Goal: Entertainment & Leisure: Consume media (video, audio)

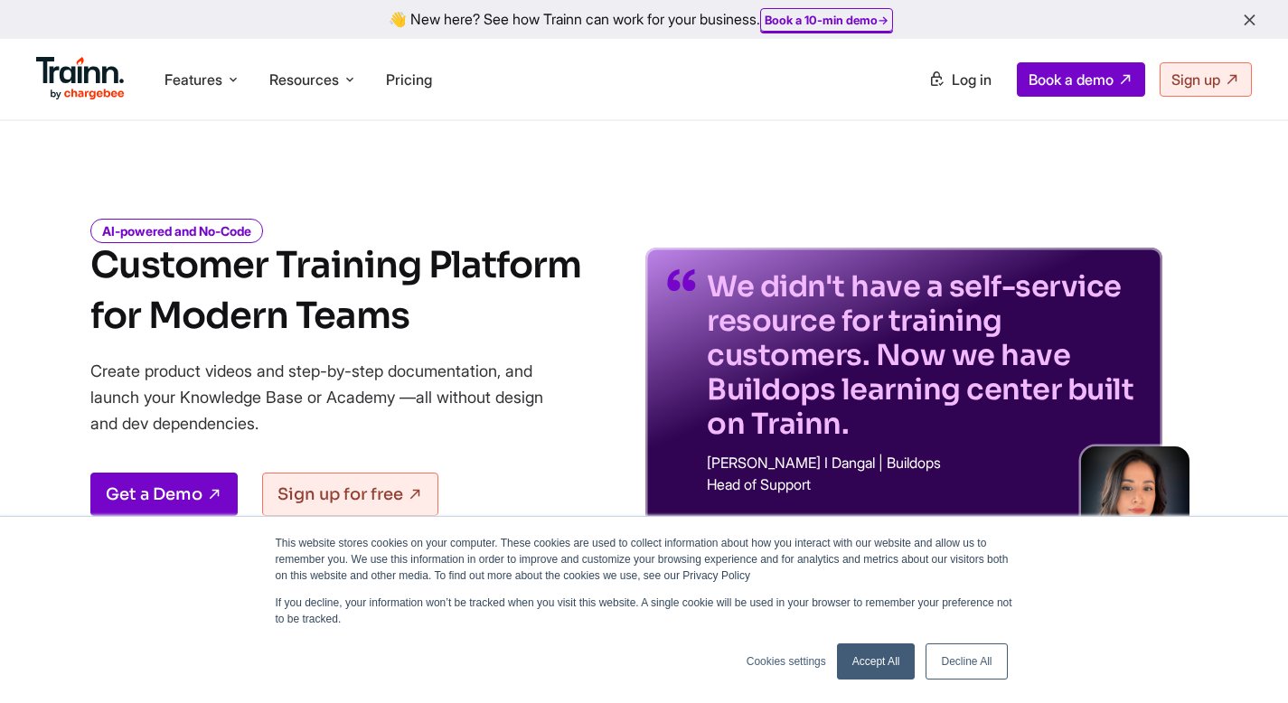
click at [885, 670] on link "Accept All" at bounding box center [876, 662] width 79 height 36
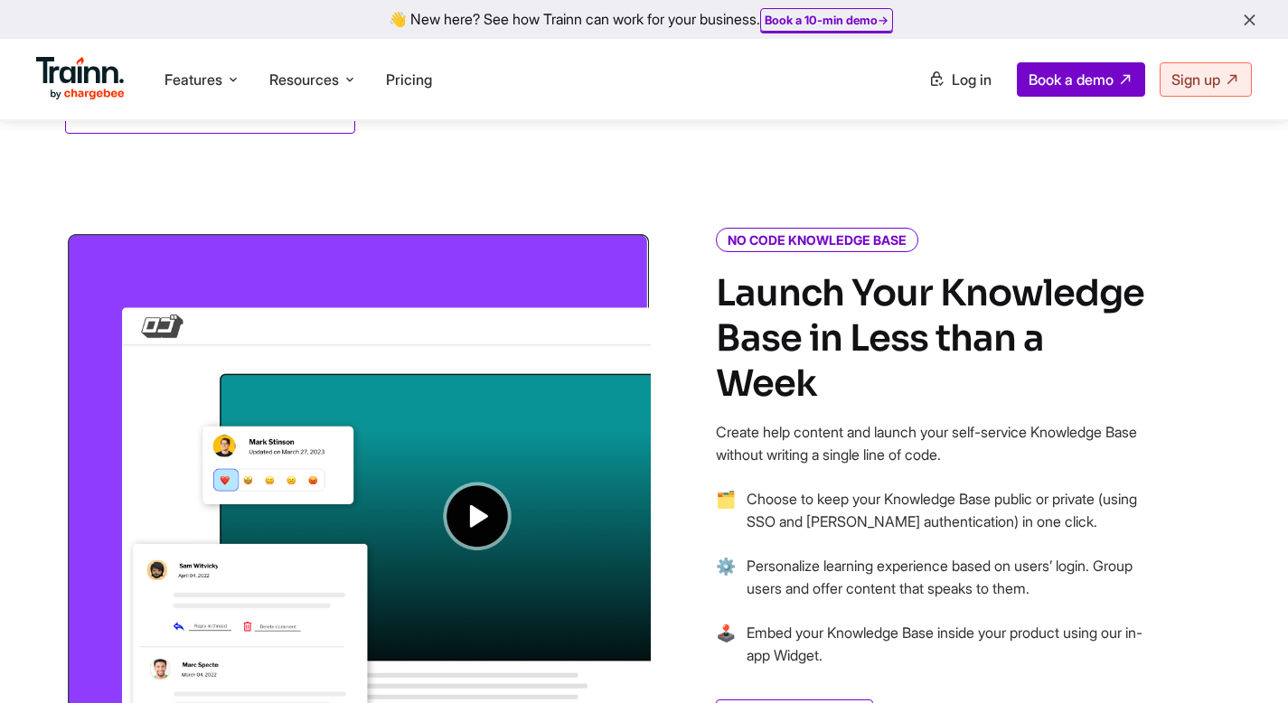
scroll to position [1257, 0]
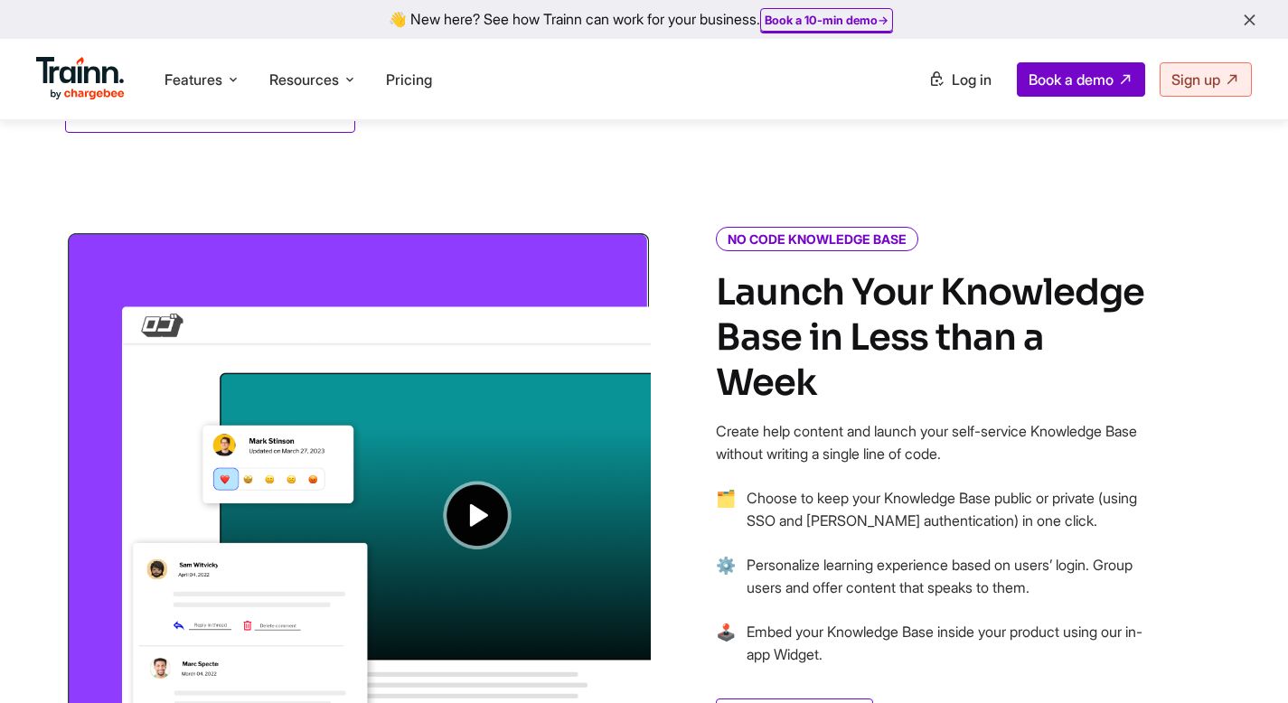
click at [466, 513] on img at bounding box center [358, 476] width 586 height 490
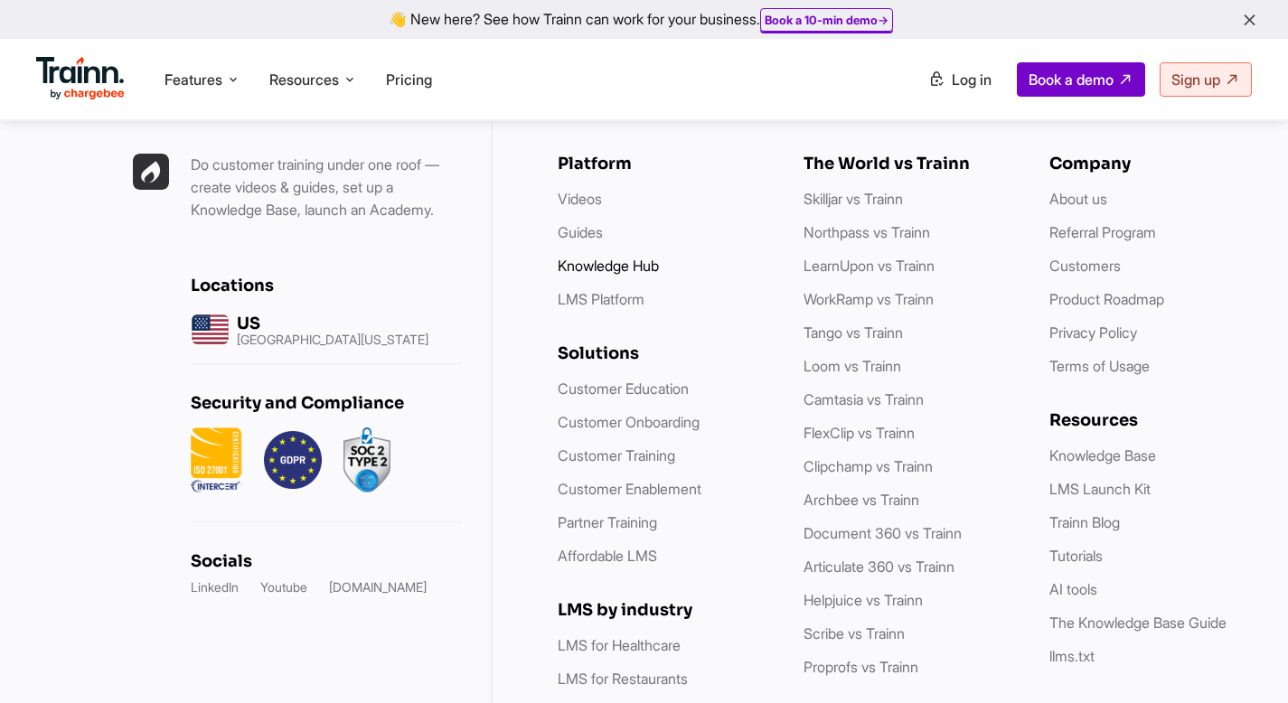
scroll to position [5186, 0]
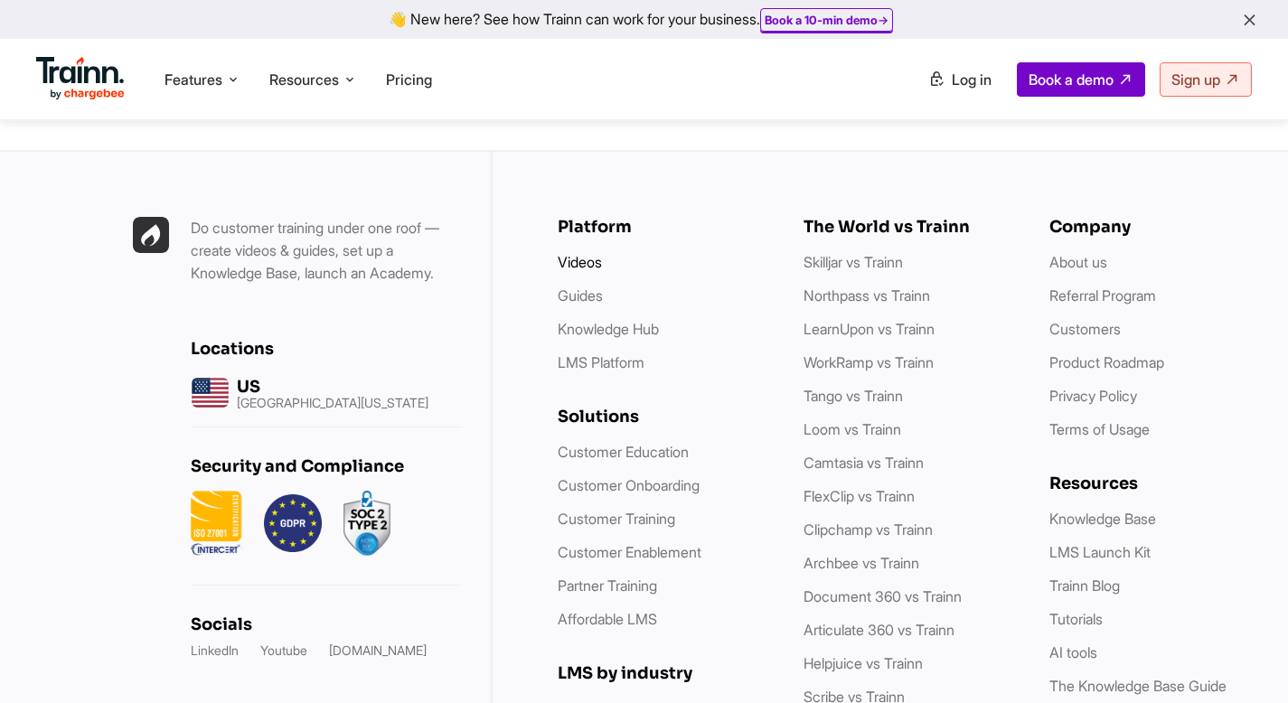
click at [592, 253] on link "Videos" at bounding box center [580, 262] width 44 height 18
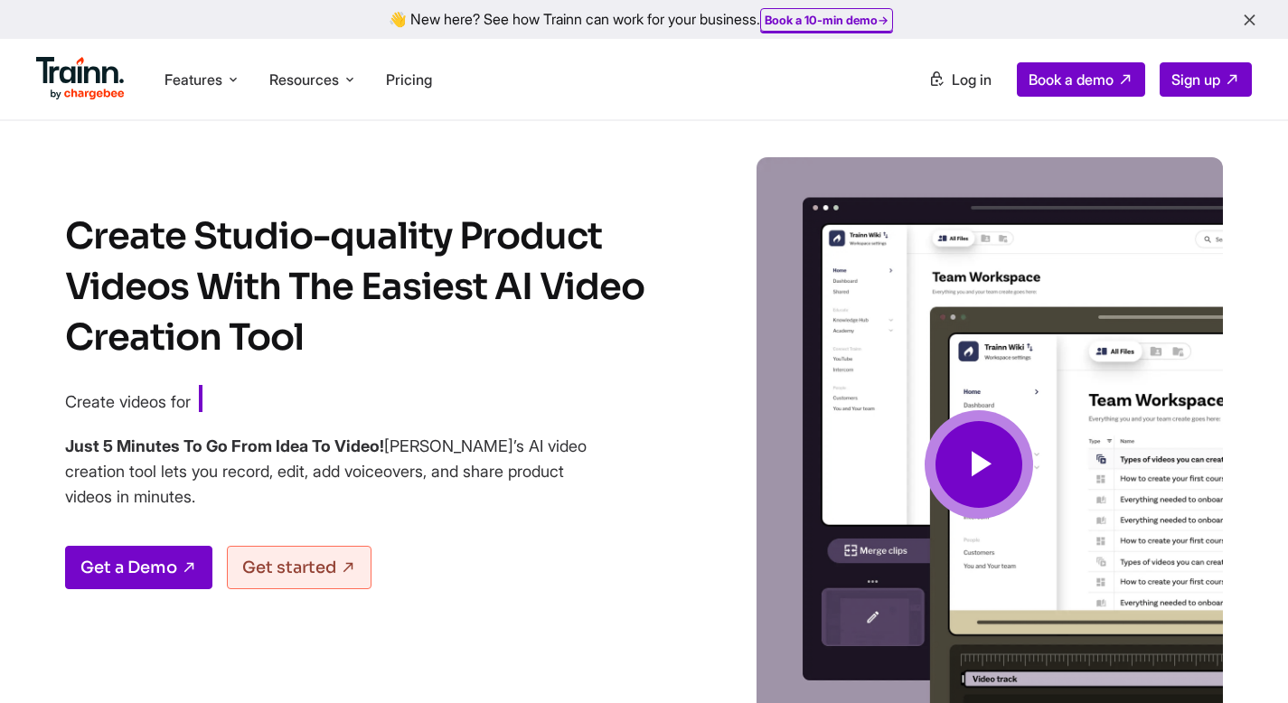
click at [984, 471] on icon at bounding box center [978, 465] width 43 height 61
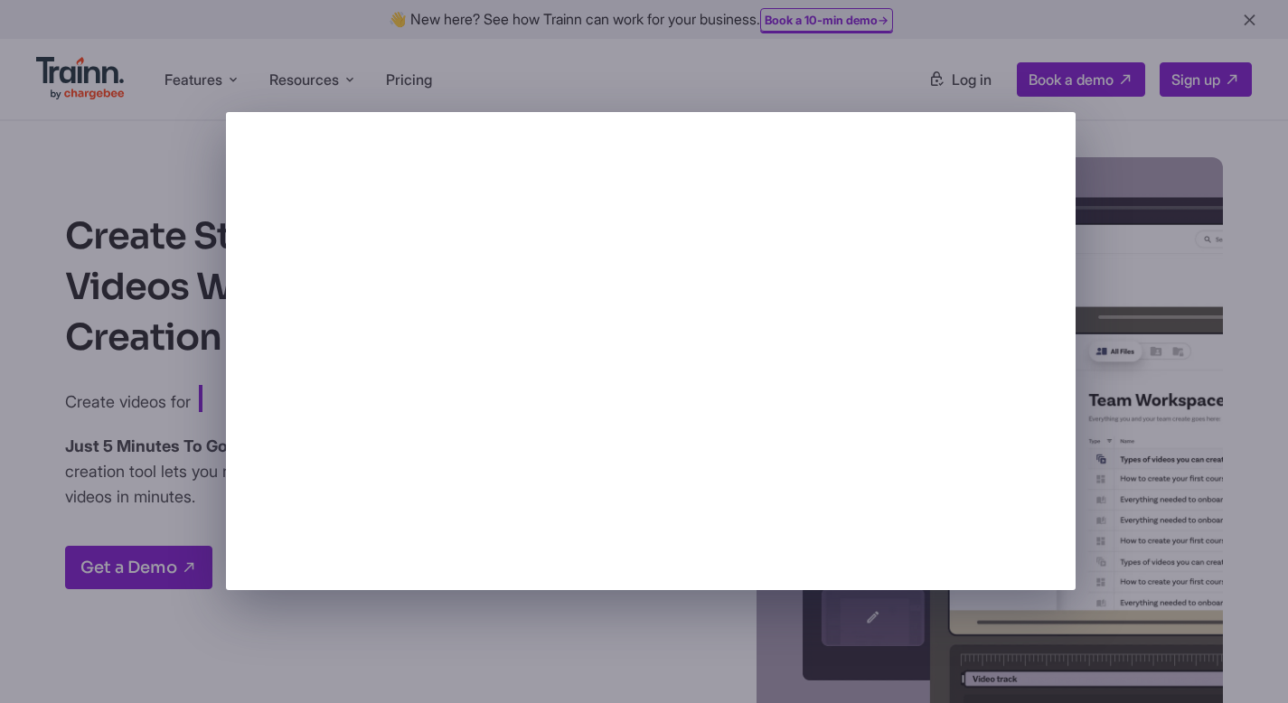
click at [1224, 248] on div at bounding box center [644, 351] width 1288 height 703
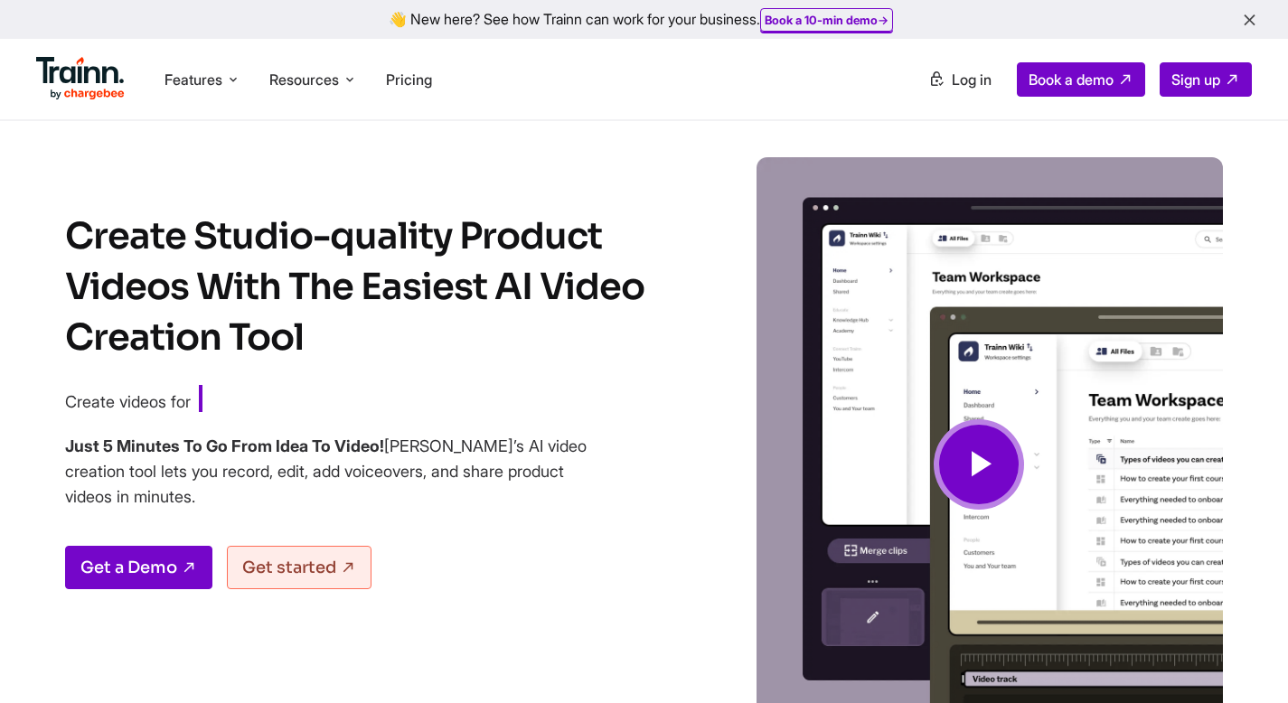
click at [96, 61] on img at bounding box center [80, 78] width 89 height 43
